Goal: Task Accomplishment & Management: Use online tool/utility

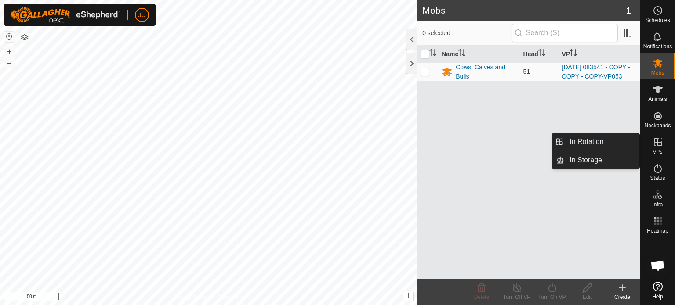
click at [657, 142] on icon at bounding box center [657, 142] width 8 height 8
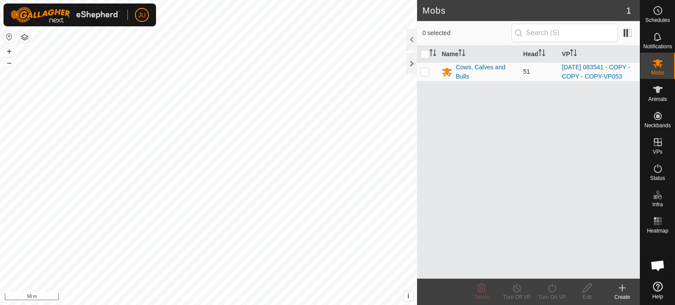
click at [425, 73] on p-checkbox at bounding box center [424, 71] width 9 height 7
checkbox input "true"
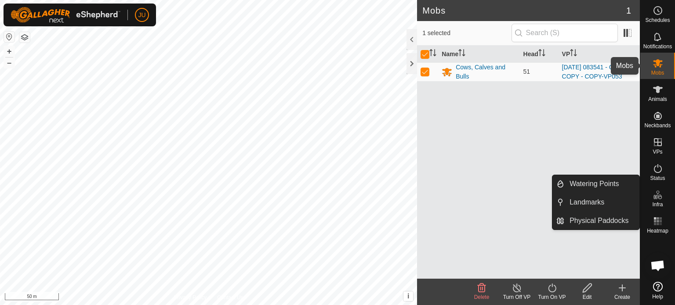
click at [660, 65] on icon at bounding box center [657, 63] width 11 height 11
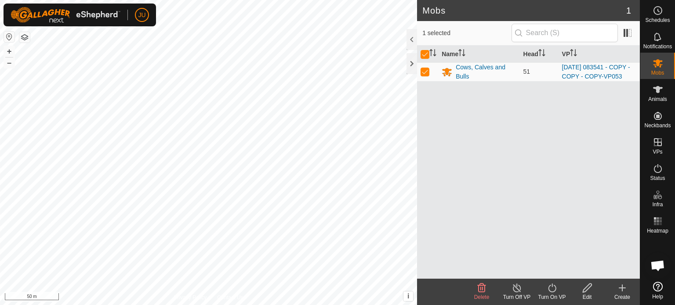
click at [553, 284] on icon at bounding box center [551, 288] width 11 height 11
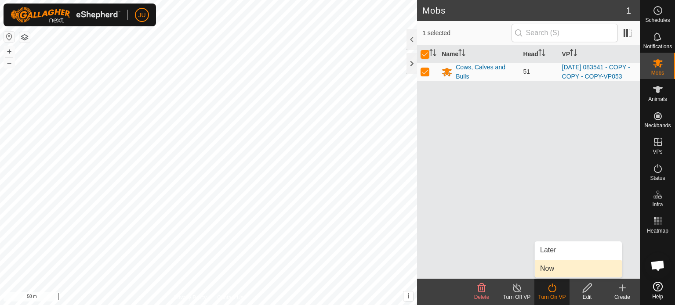
click at [552, 266] on link "Now" at bounding box center [577, 269] width 87 height 18
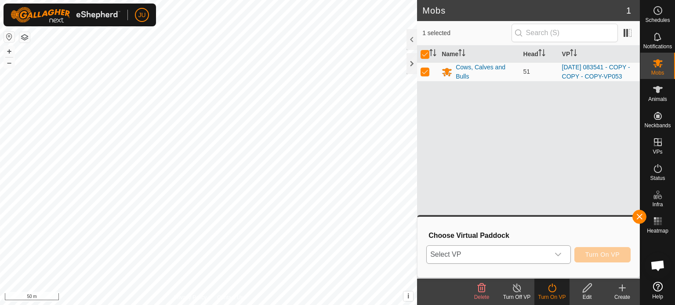
click at [558, 256] on icon "dropdown trigger" at bounding box center [558, 255] width 6 height 4
click at [557, 254] on icon "dropdown trigger" at bounding box center [557, 254] width 7 height 7
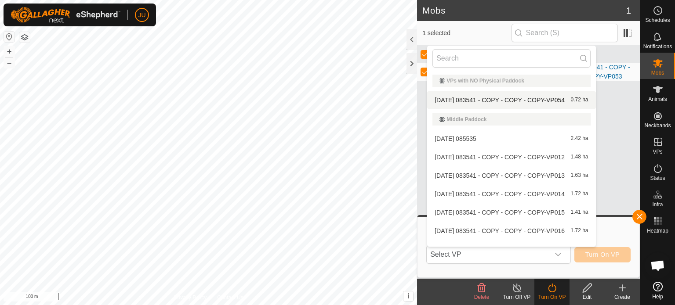
click at [494, 98] on span "[DATE] 083541 - COPY - COPY - COPY-VP054" at bounding box center [499, 100] width 130 height 6
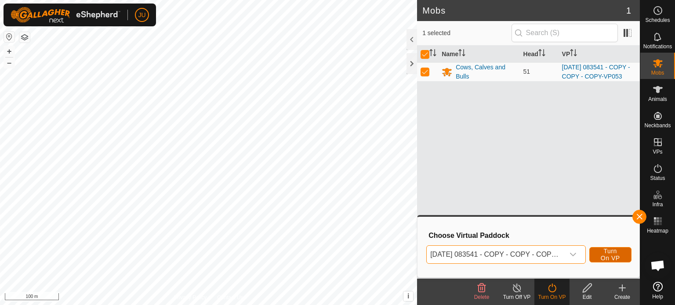
click at [613, 253] on span "Turn On VP" at bounding box center [610, 255] width 20 height 14
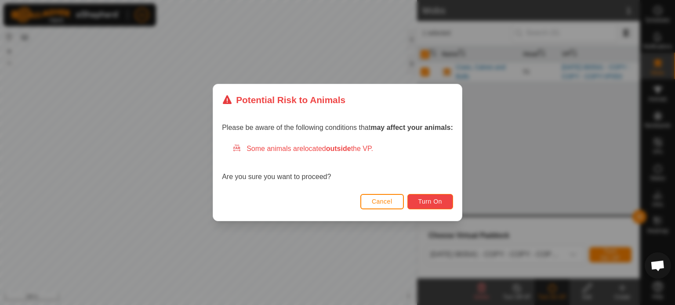
click at [434, 204] on span "Turn On" at bounding box center [430, 201] width 24 height 7
